Goal: Check status: Check status

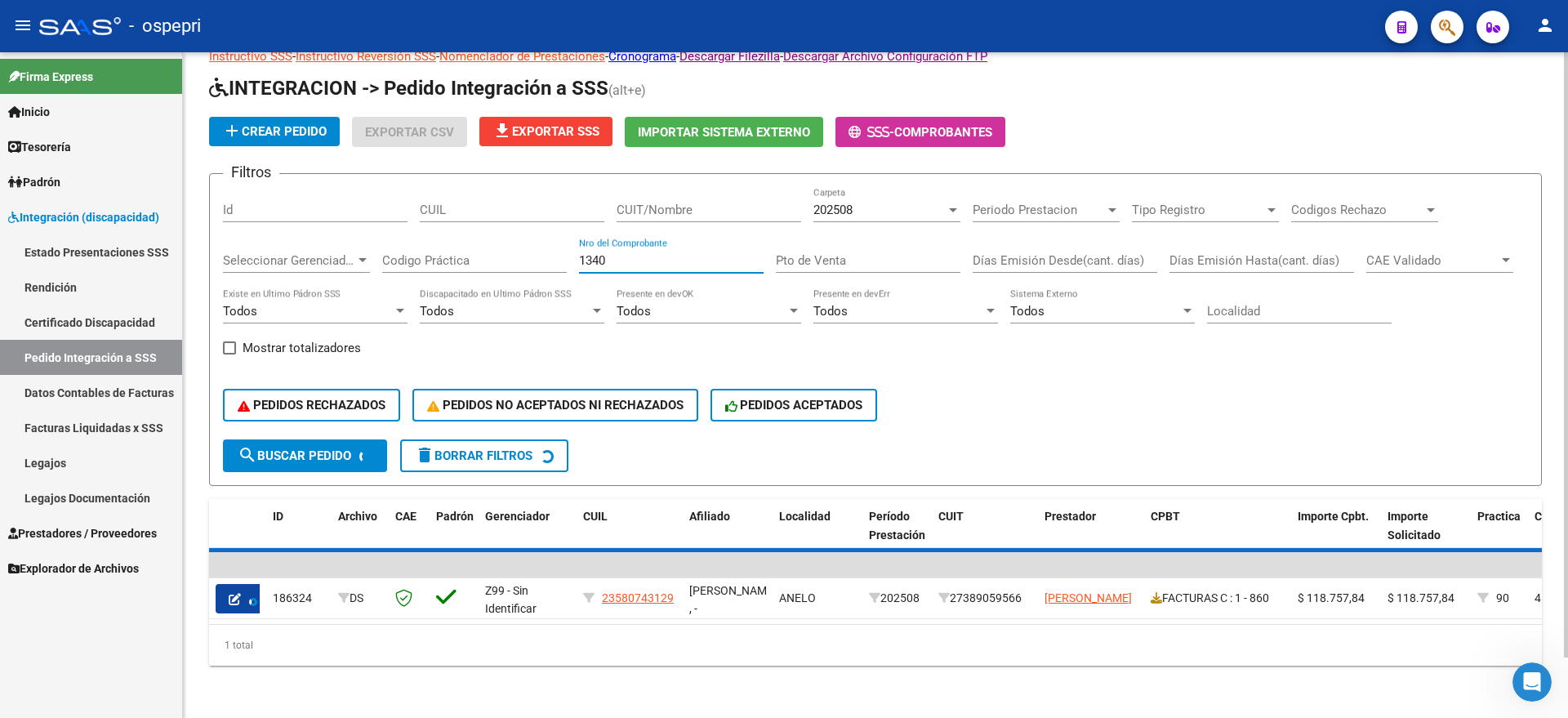
scroll to position [16, 0]
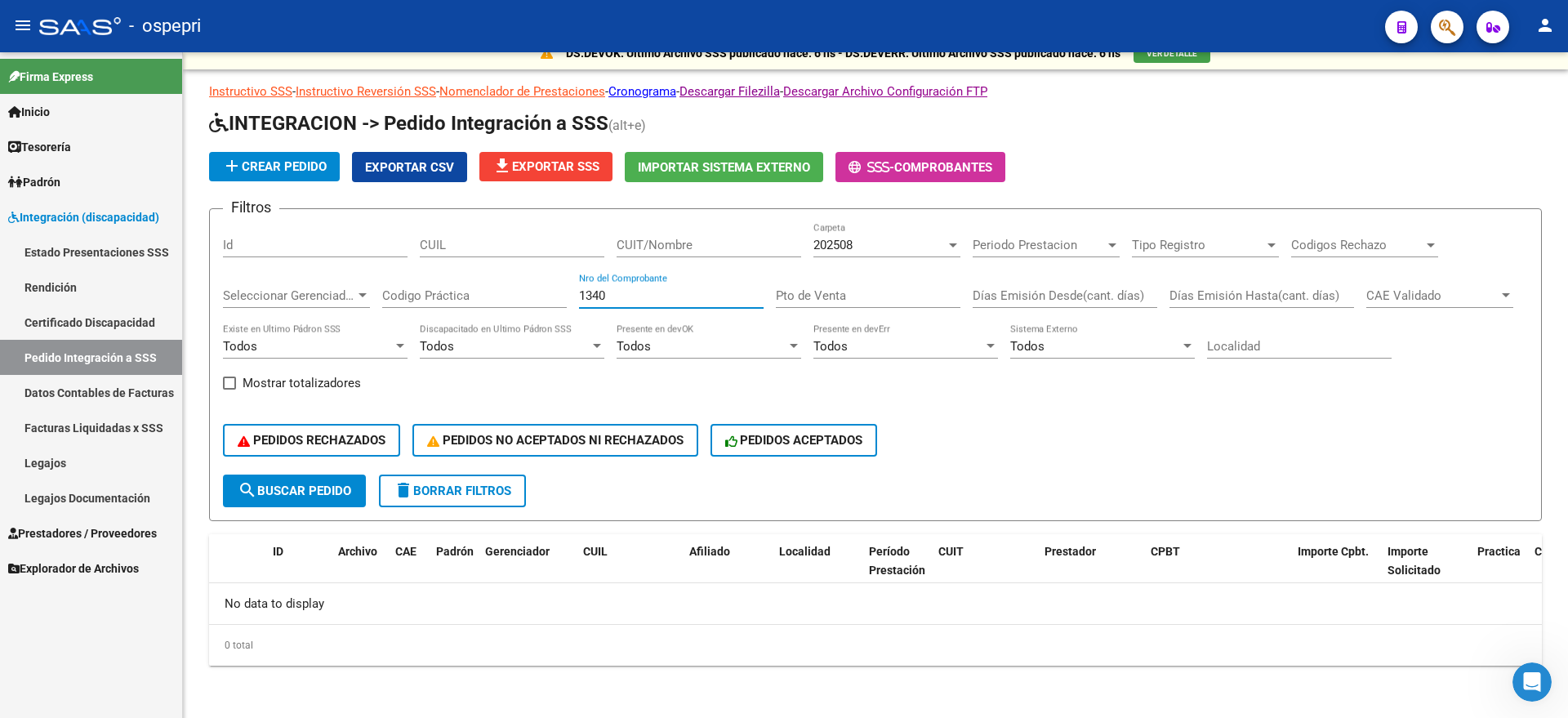
type input "1340"
click at [86, 527] on span "Prestadores / Proveedores" at bounding box center [82, 533] width 149 height 18
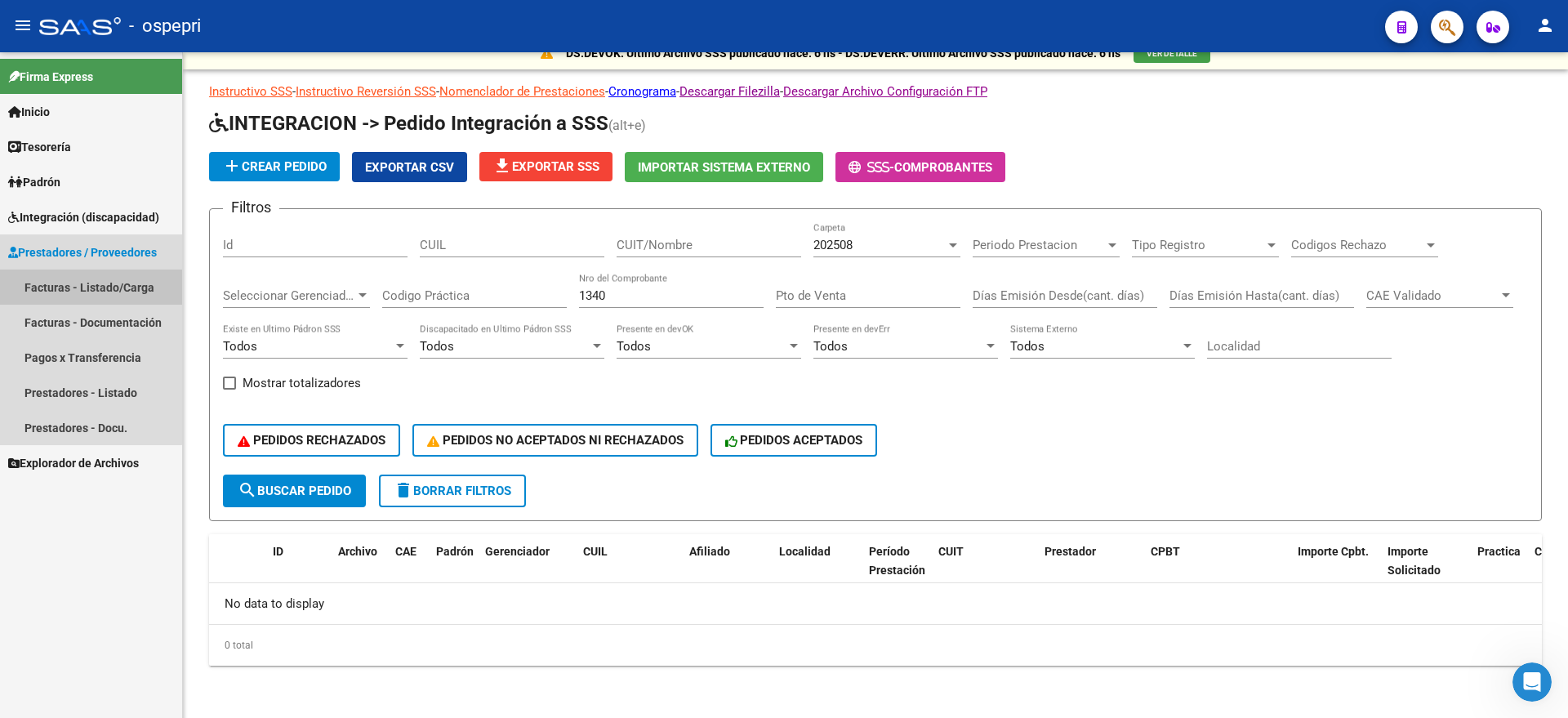
click at [66, 275] on link "Facturas - Listado/Carga" at bounding box center [90, 287] width 182 height 35
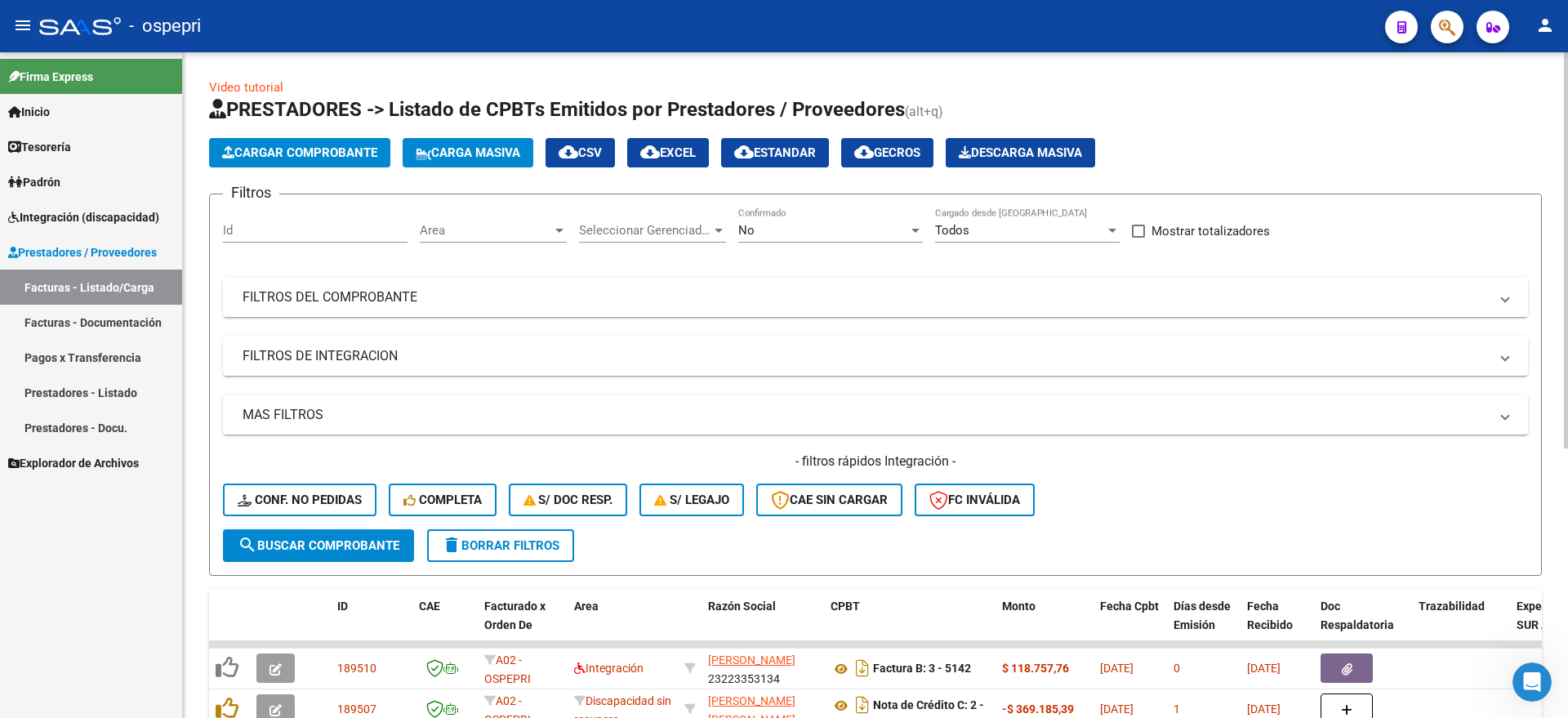
click at [340, 284] on mat-expansion-panel-header "FILTROS DEL COMPROBANTE" at bounding box center [874, 296] width 1305 height 39
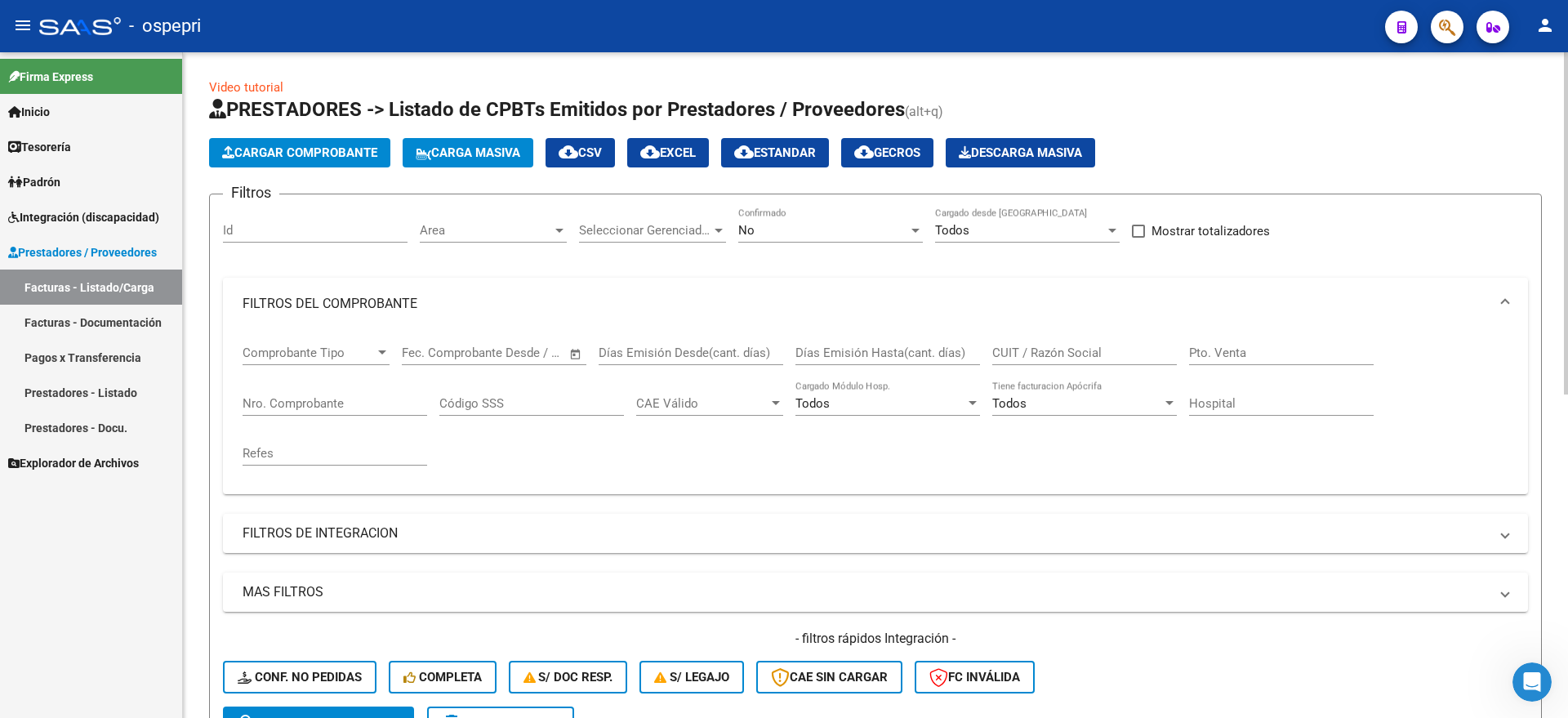
click at [296, 402] on input "Nro. Comprobante" at bounding box center [335, 403] width 184 height 15
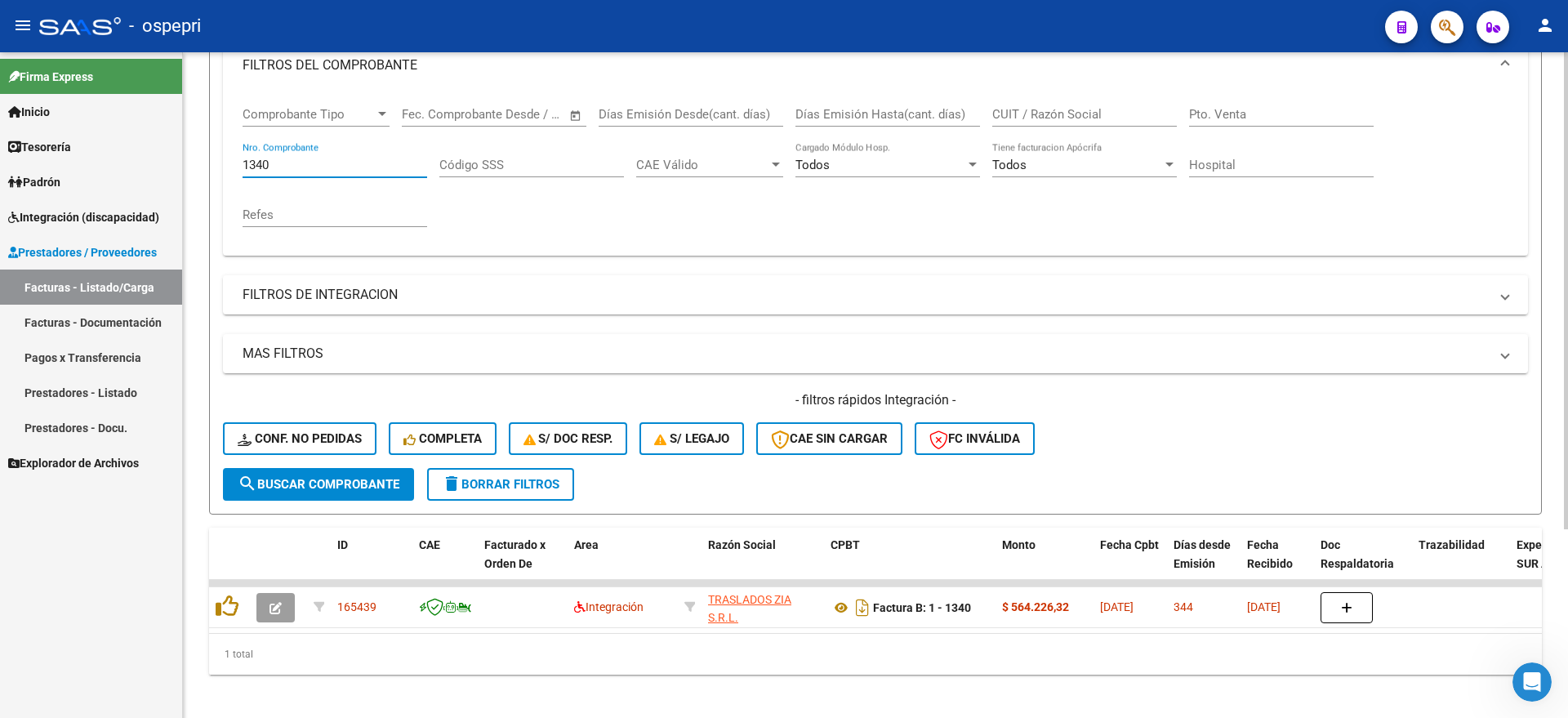
scroll to position [263, 0]
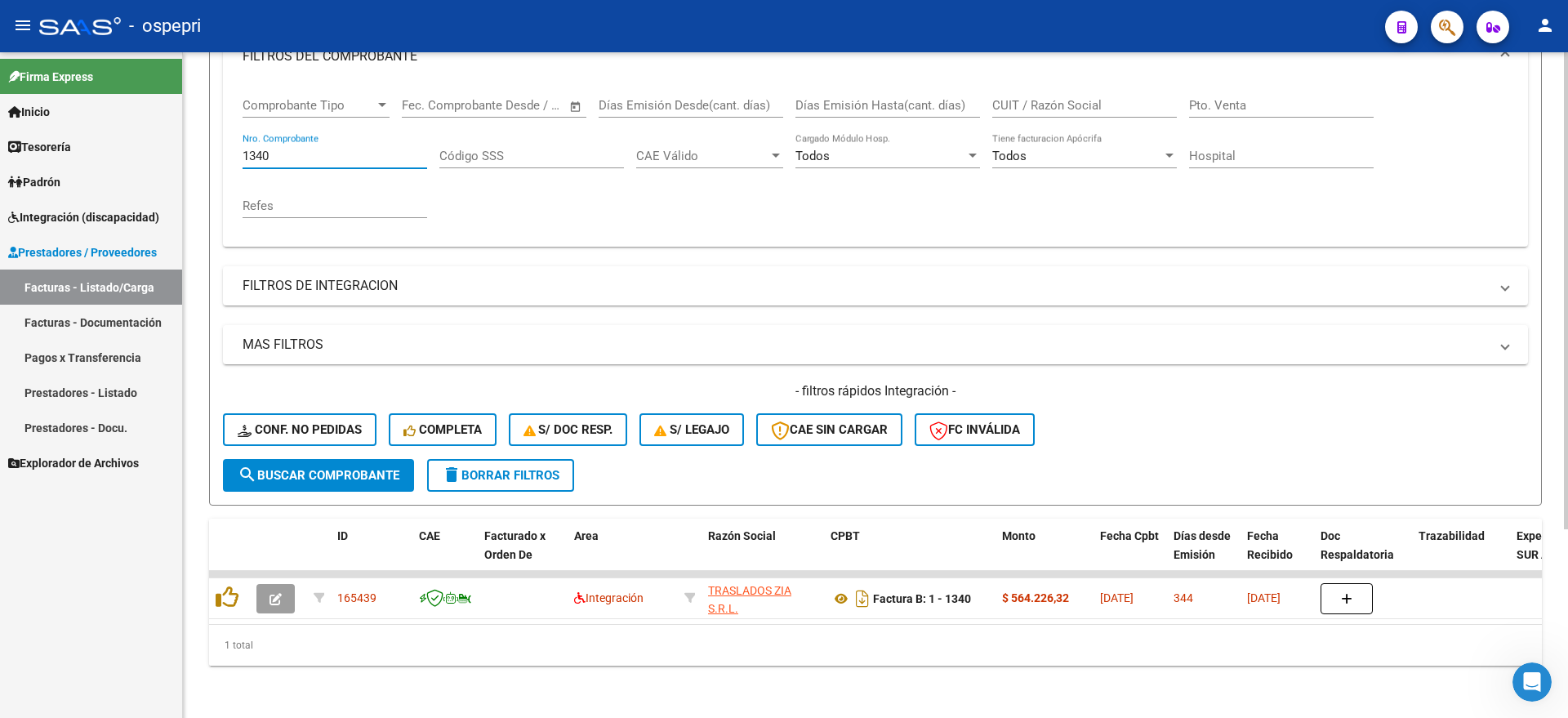
type input "1340"
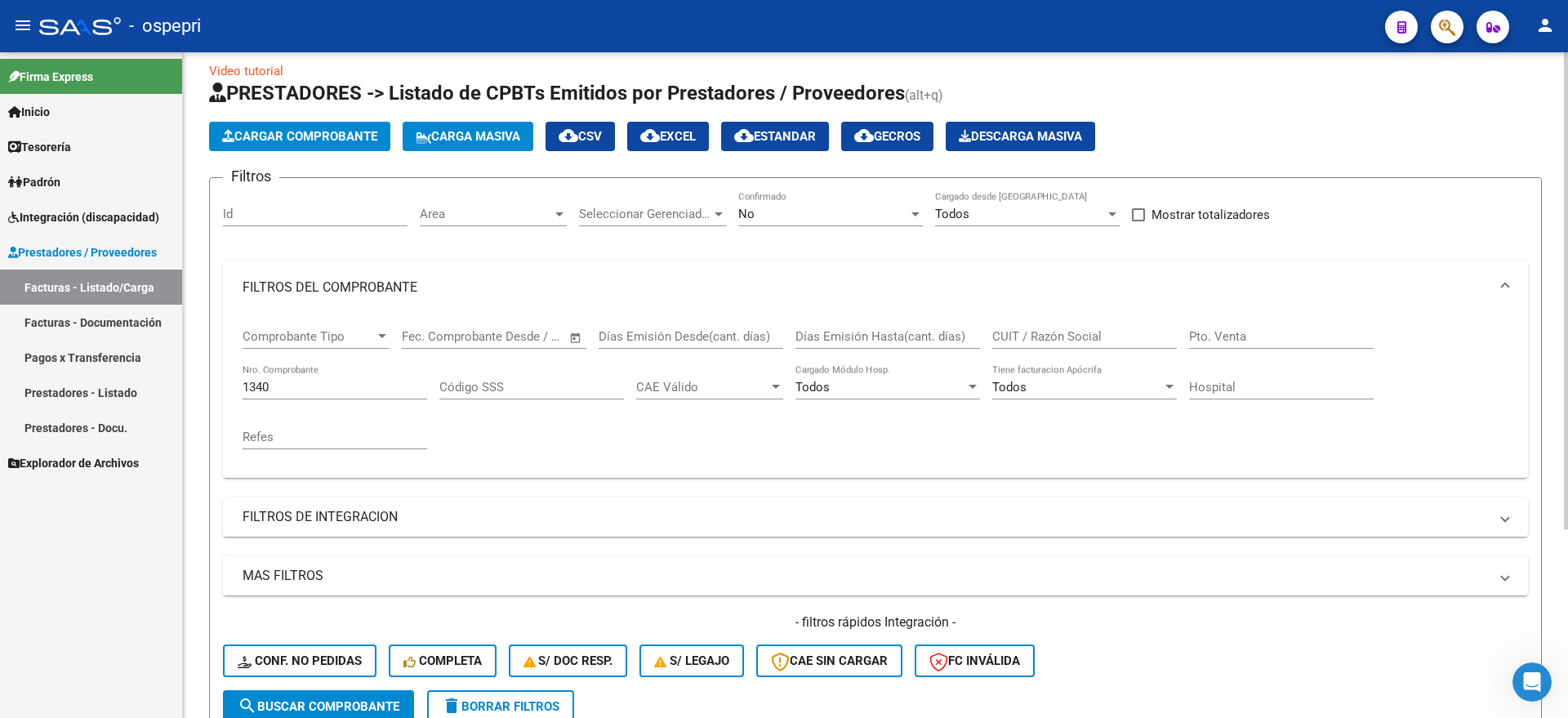
scroll to position [0, 0]
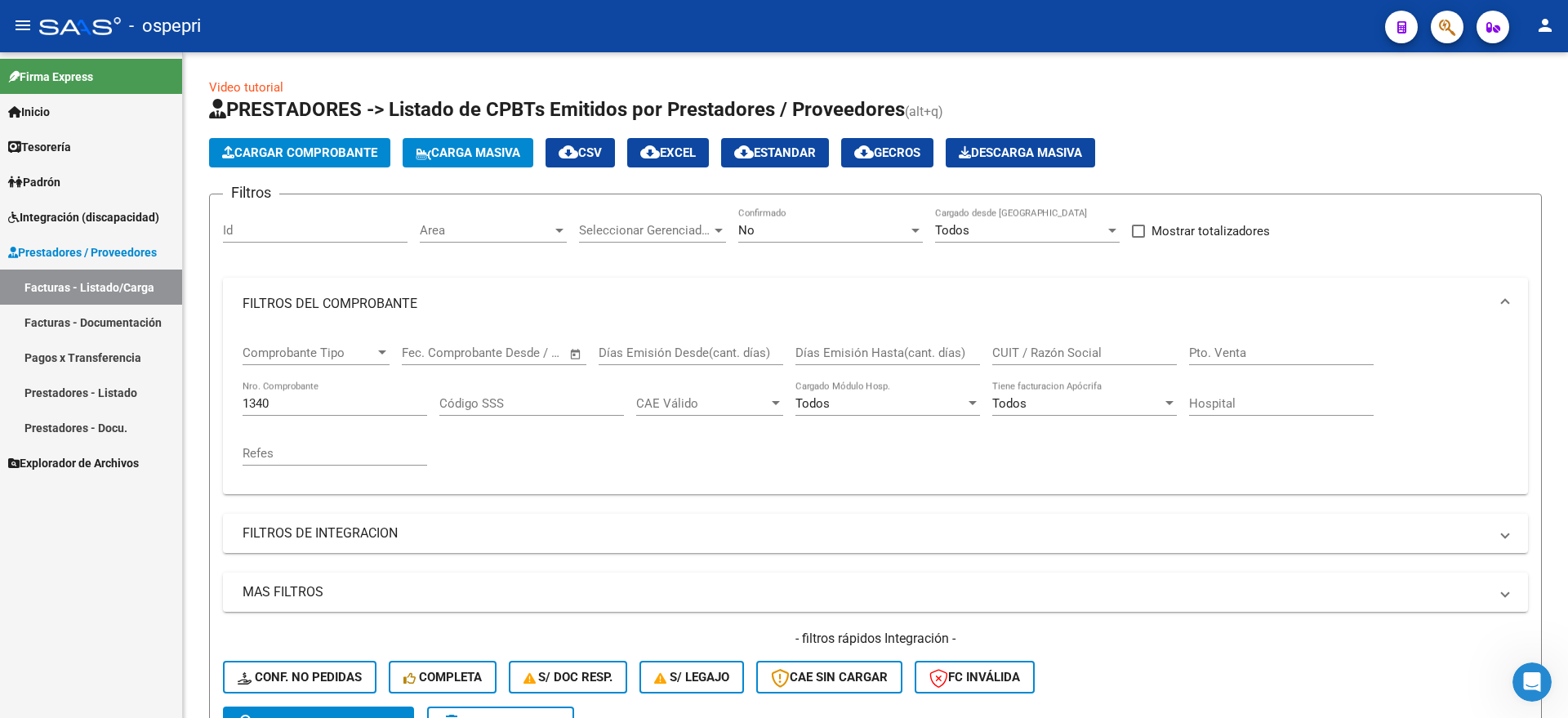
click at [80, 216] on span "Integración (discapacidad)" at bounding box center [83, 217] width 151 height 18
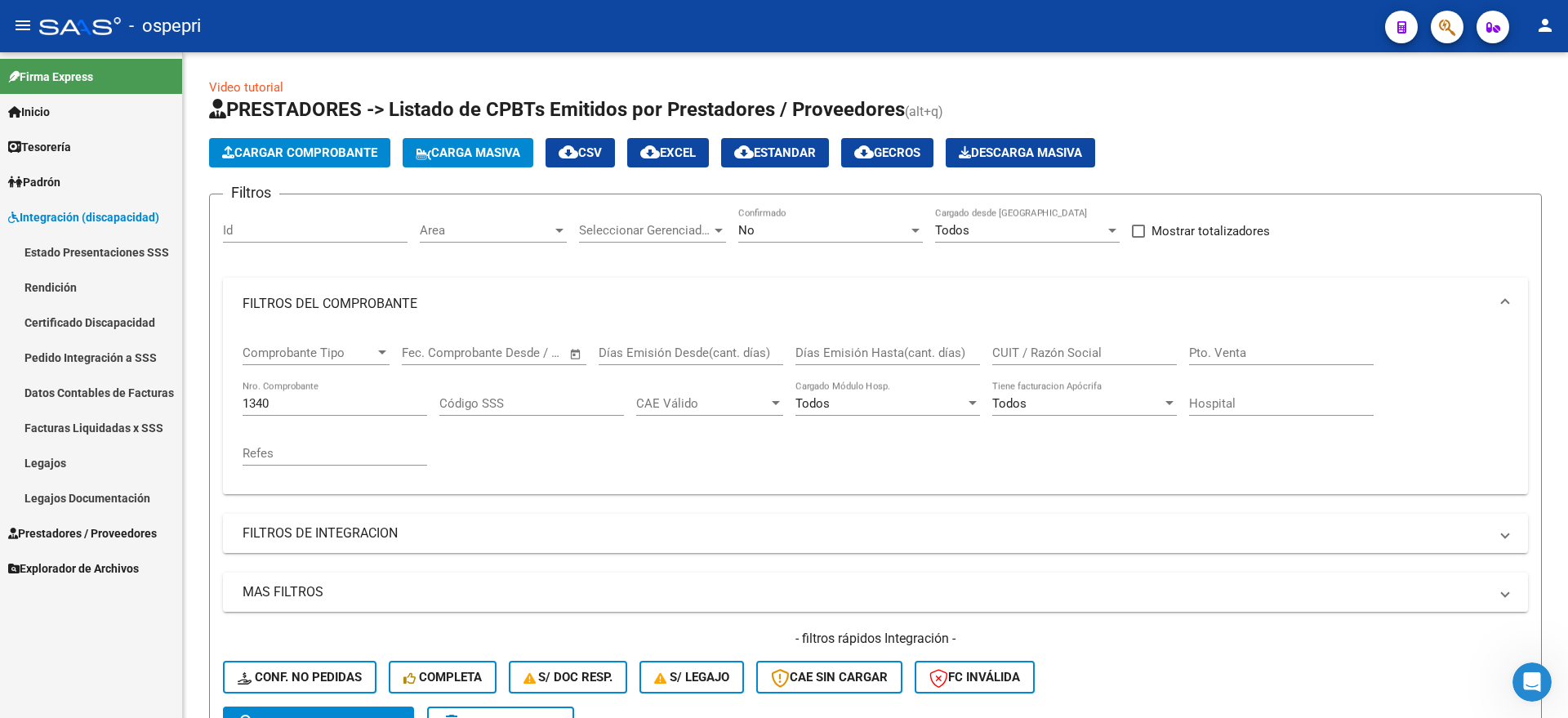
click at [90, 349] on link "Pedido Integración a SSS" at bounding box center [90, 357] width 182 height 35
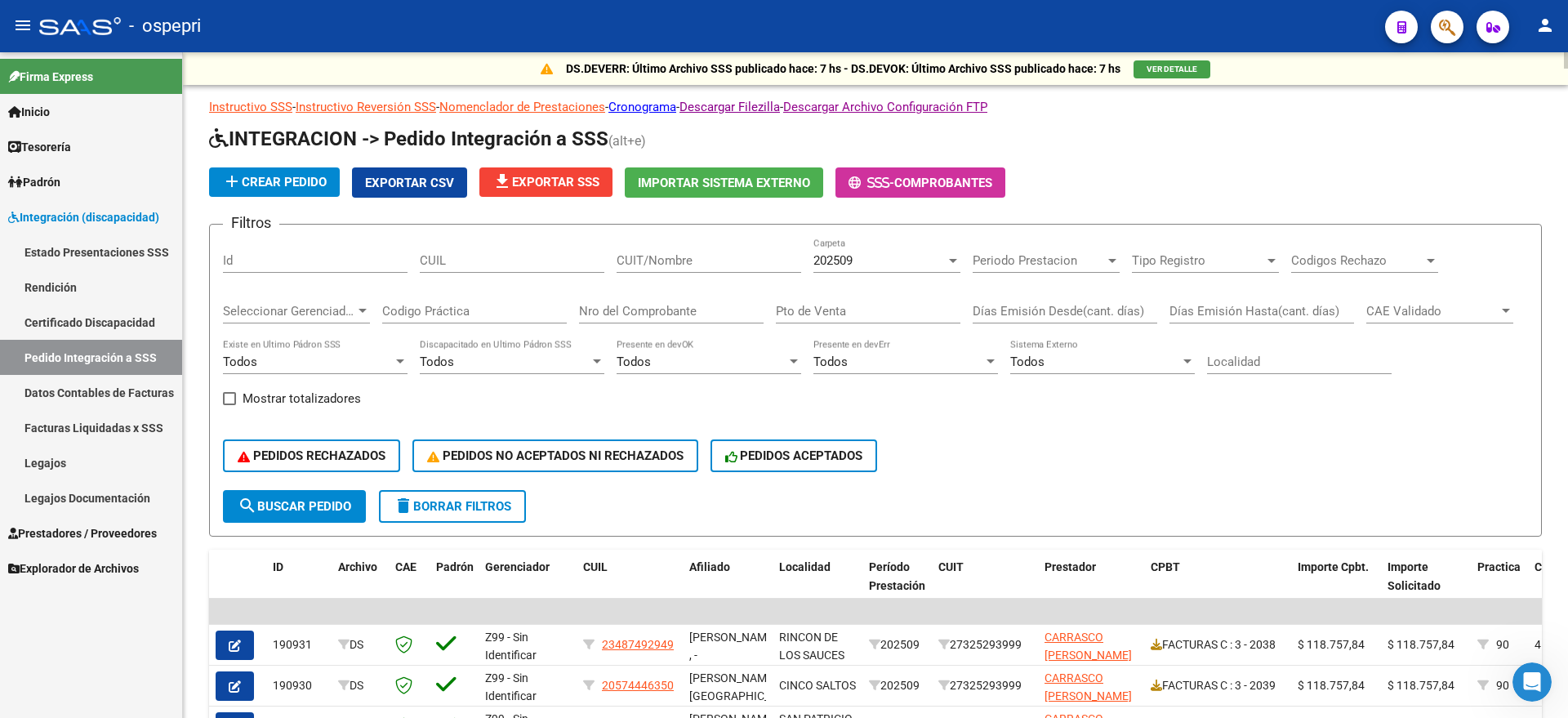
click at [668, 316] on input "Nro del Comprobante" at bounding box center [671, 310] width 184 height 15
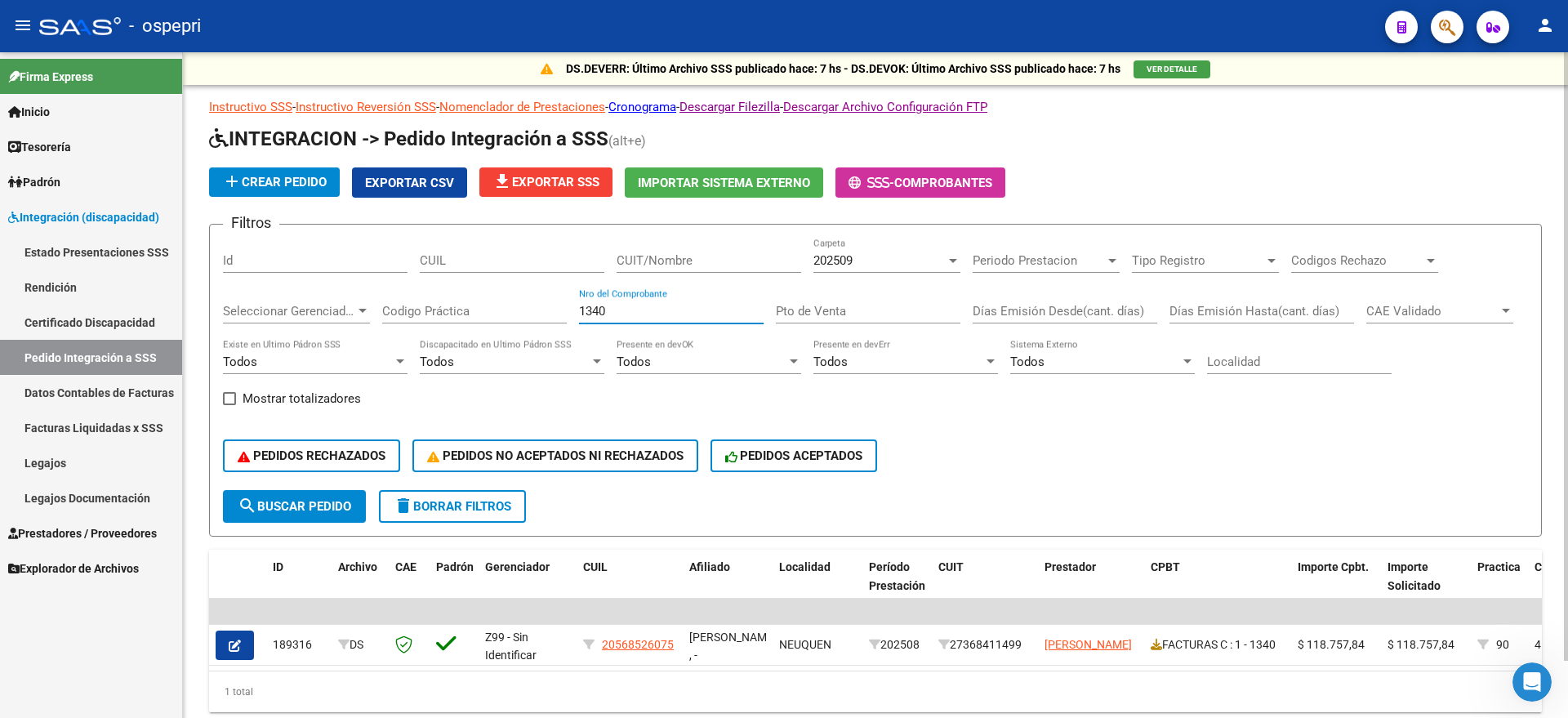
type input "1340"
